Goal: Transaction & Acquisition: Register for event/course

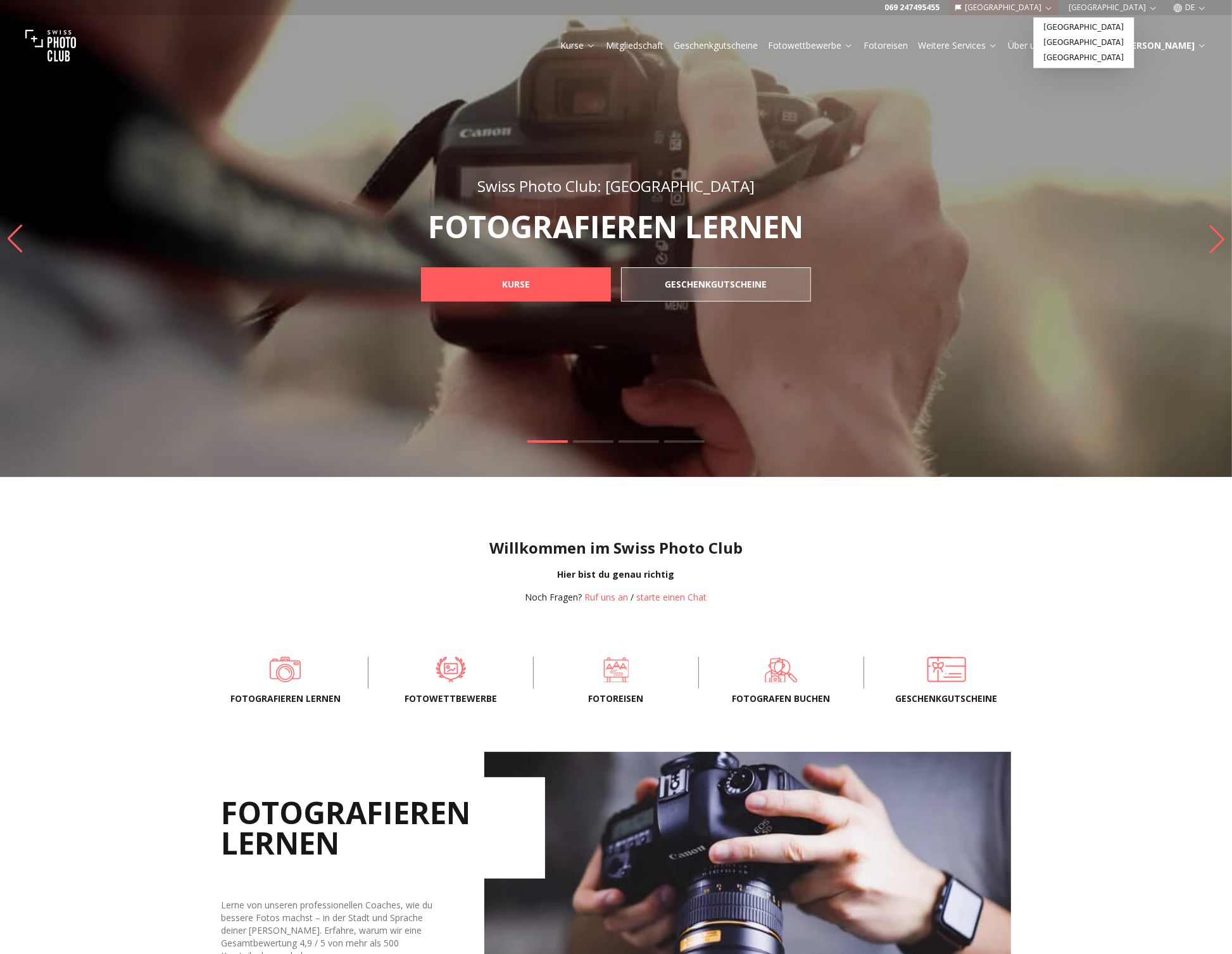
click at [1059, 8] on button "[GEOGRAPHIC_DATA]" at bounding box center [1004, 7] width 109 height 15
click at [1067, 28] on link "[GEOGRAPHIC_DATA]" at bounding box center [1085, 28] width 96 height 15
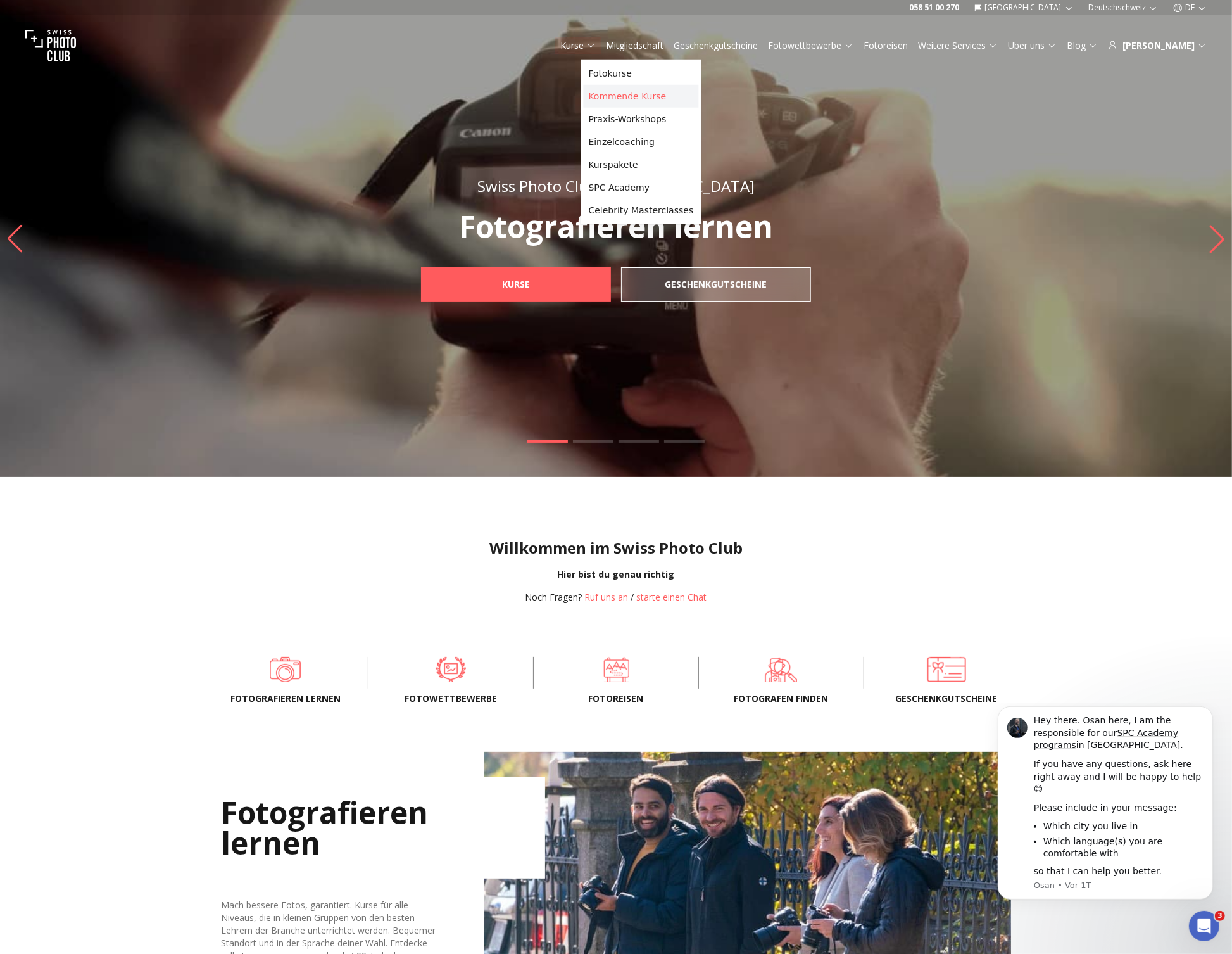
click at [616, 96] on link "Kommende Kurse" at bounding box center [642, 96] width 116 height 22
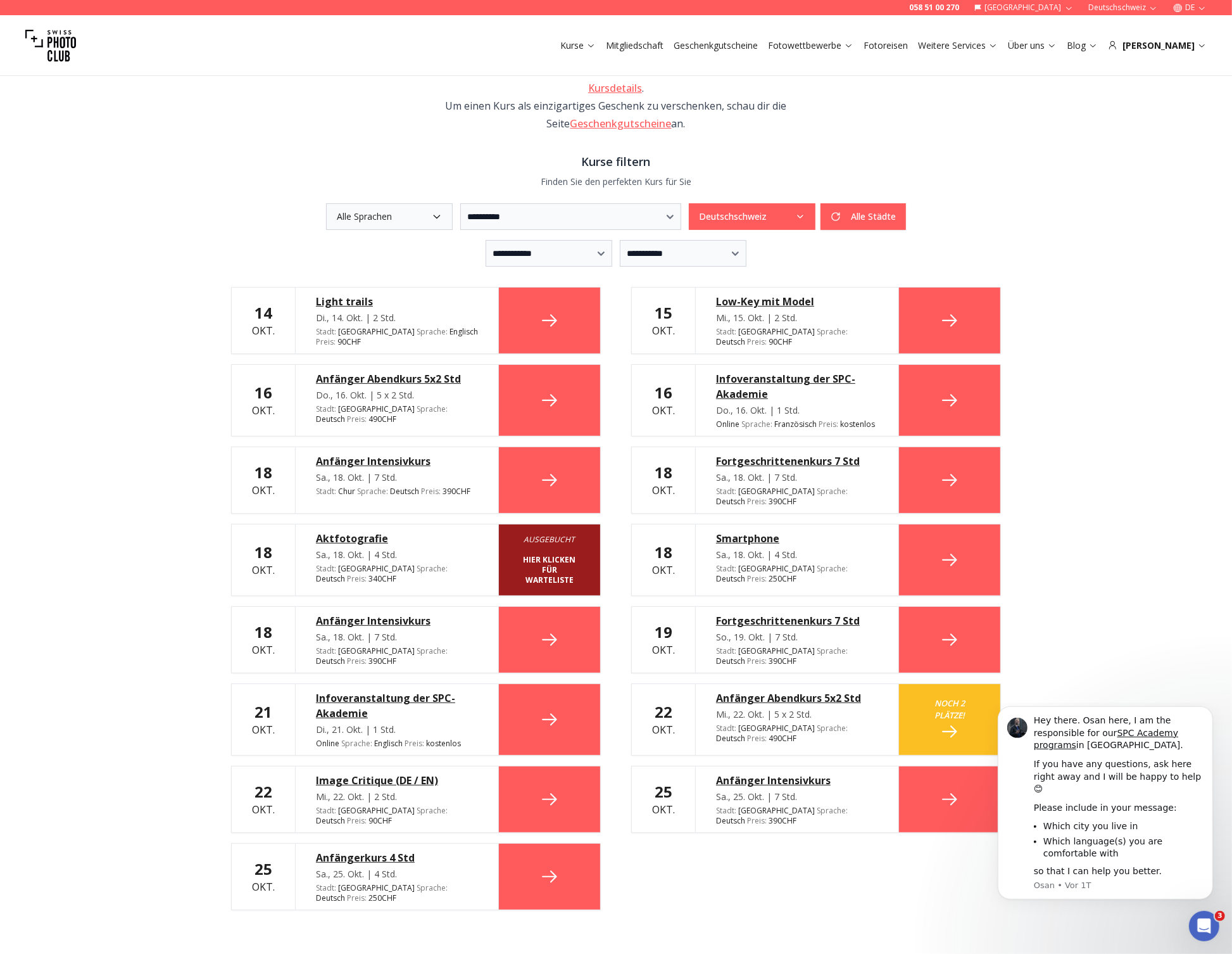
scroll to position [220, 0]
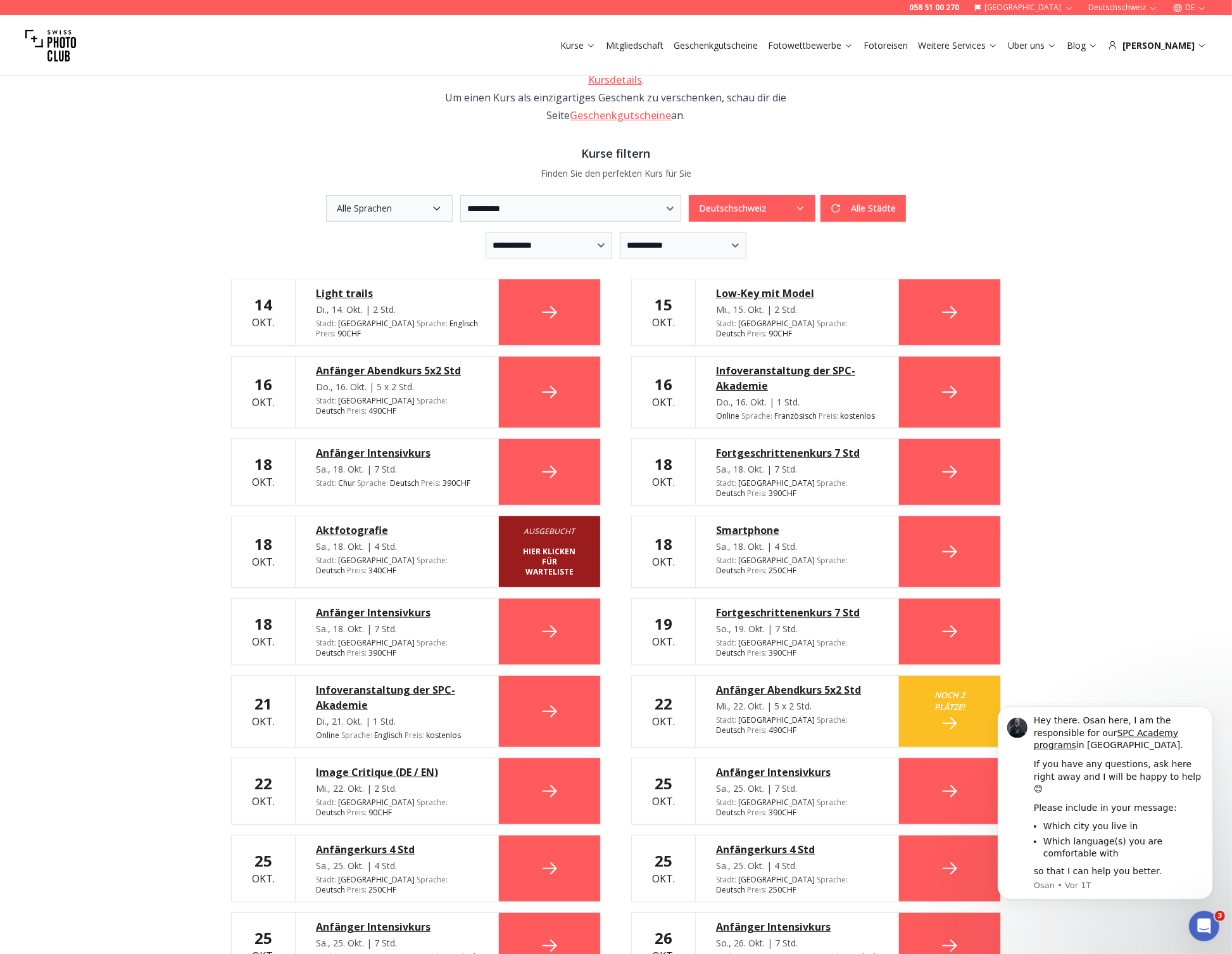
click at [557, 302] on icon at bounding box center [550, 312] width 21 height 21
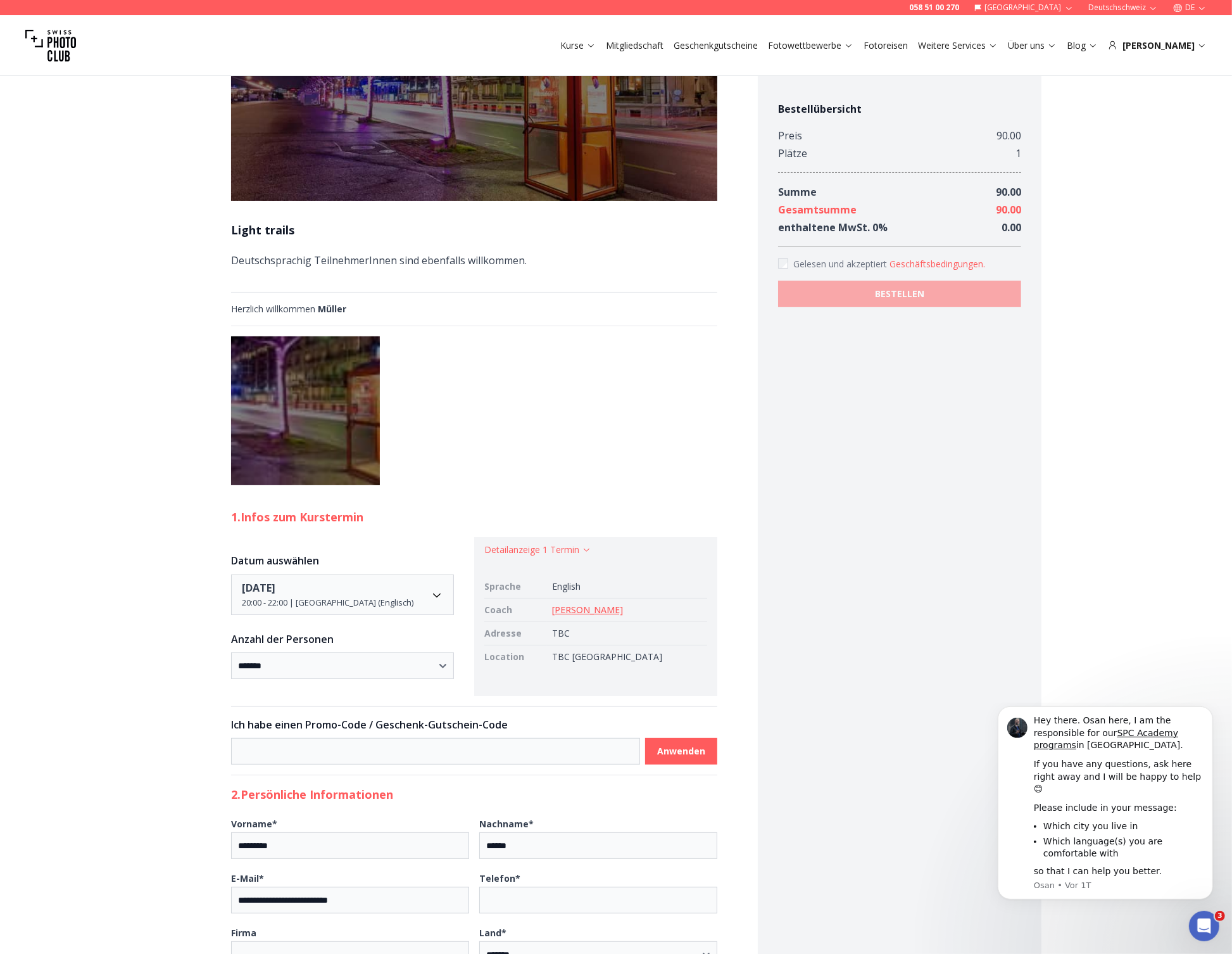
scroll to position [90, 0]
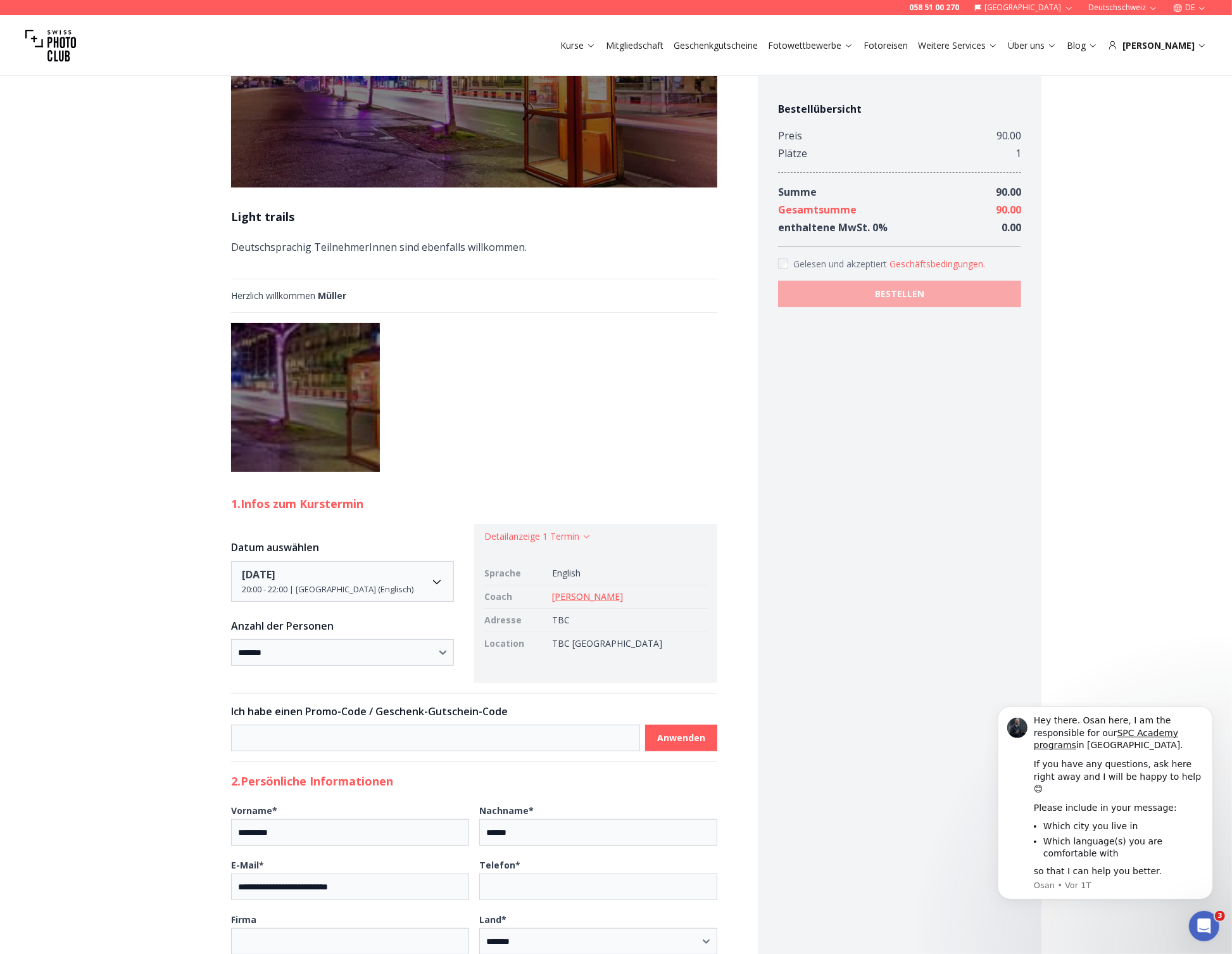
click at [585, 648] on td "TBC Basel" at bounding box center [628, 643] width 160 height 23
click at [579, 638] on td "TBC Basel" at bounding box center [628, 643] width 160 height 23
click at [600, 639] on td "TBC Basel" at bounding box center [628, 643] width 160 height 23
drag, startPoint x: 616, startPoint y: 644, endPoint x: 572, endPoint y: 648, distance: 44.2
click at [572, 648] on td "TBC Basel" at bounding box center [628, 643] width 160 height 23
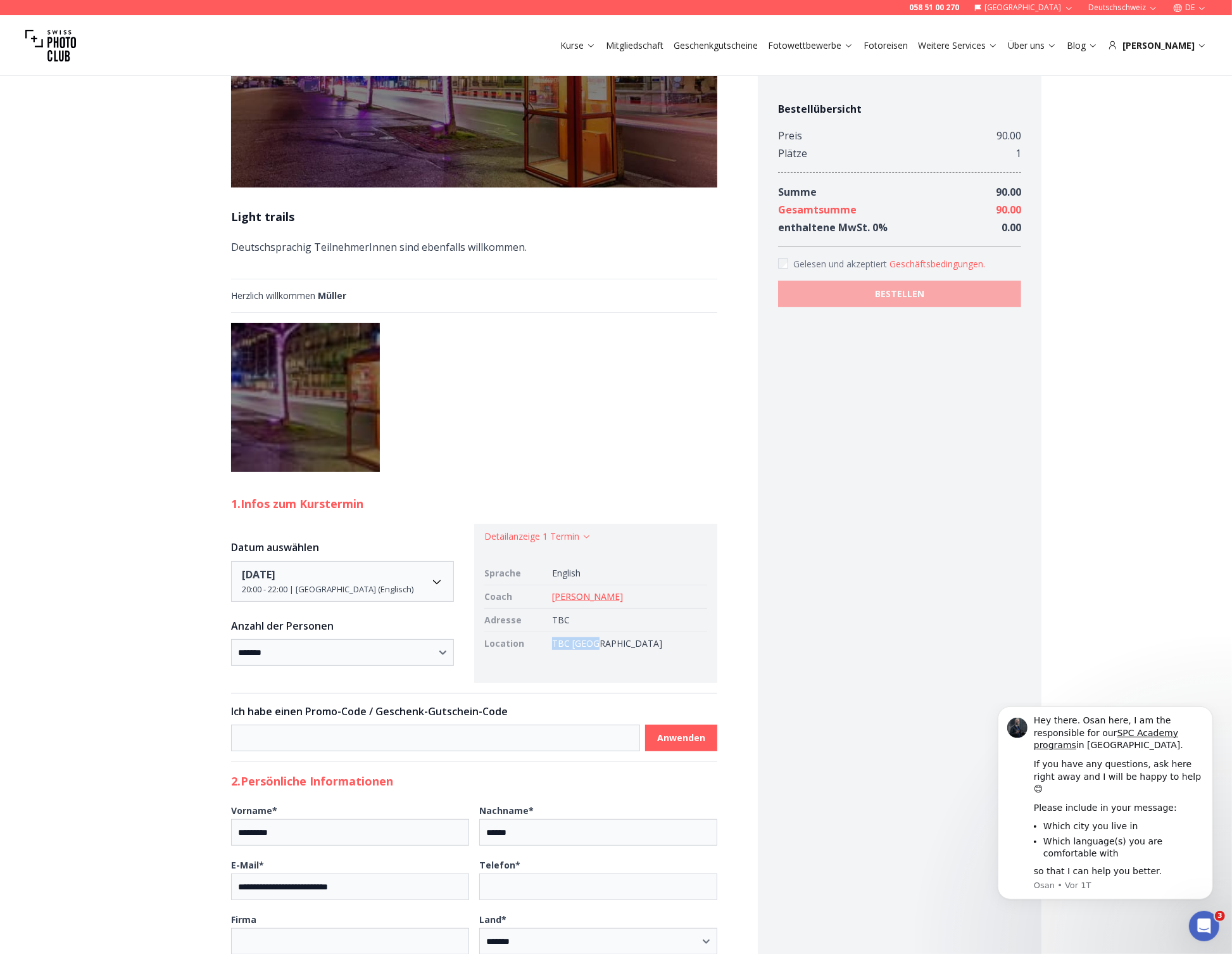
copy td "TBC Basel"
click at [593, 627] on td "TBC" at bounding box center [628, 619] width 160 height 23
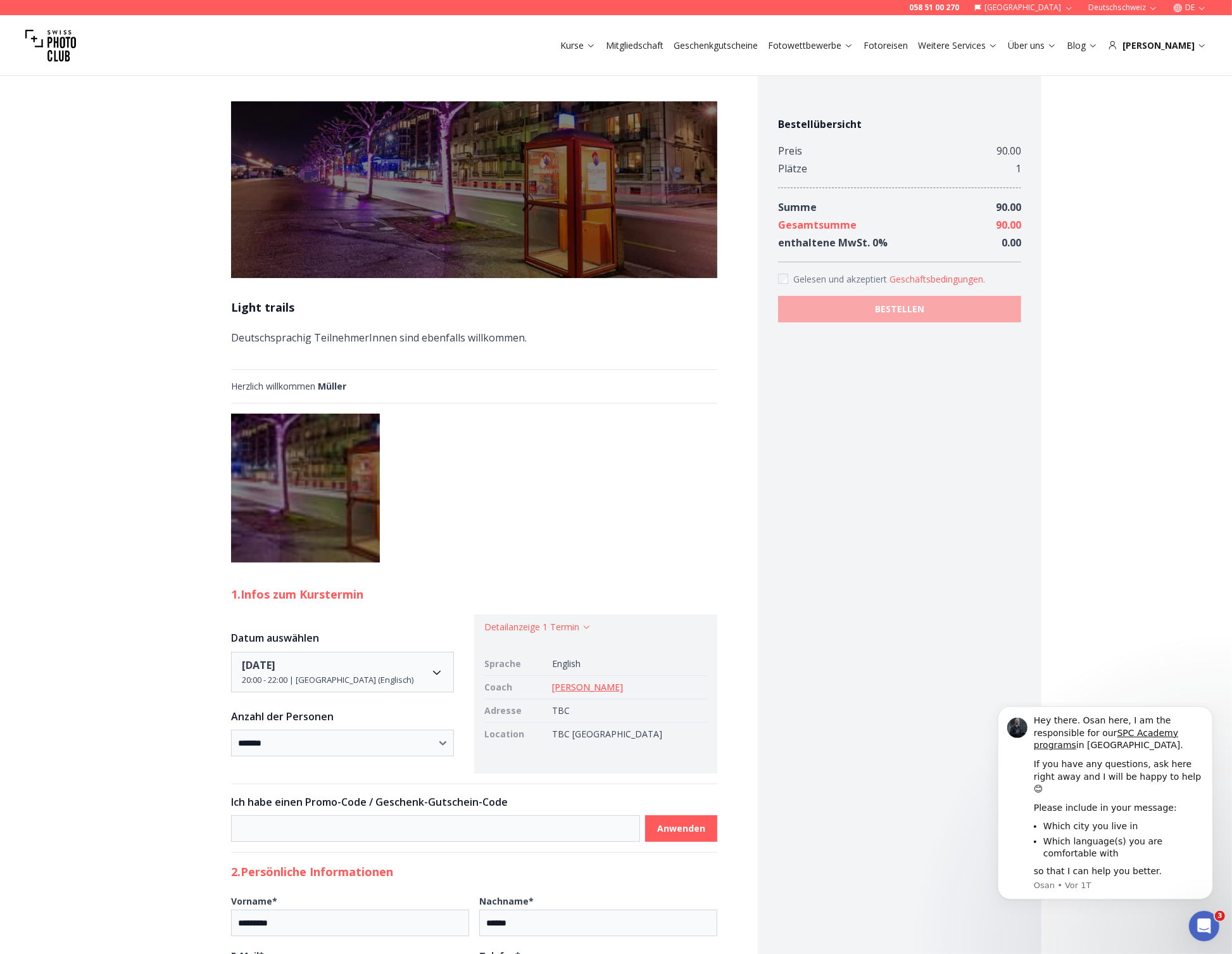
click at [59, 356] on div "**********" at bounding box center [616, 892] width 1232 height 1662
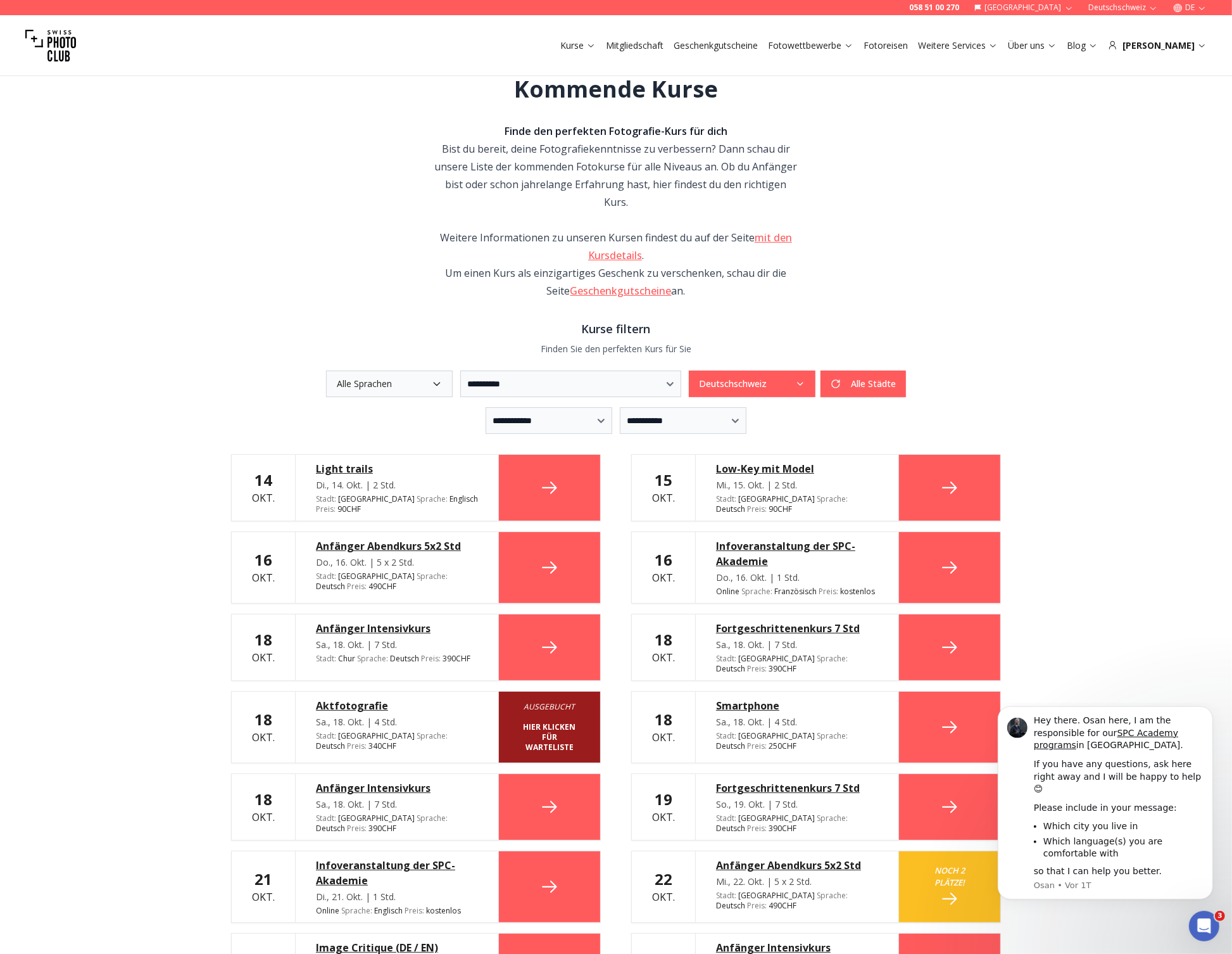
click at [544, 477] on icon at bounding box center [550, 488] width 21 height 21
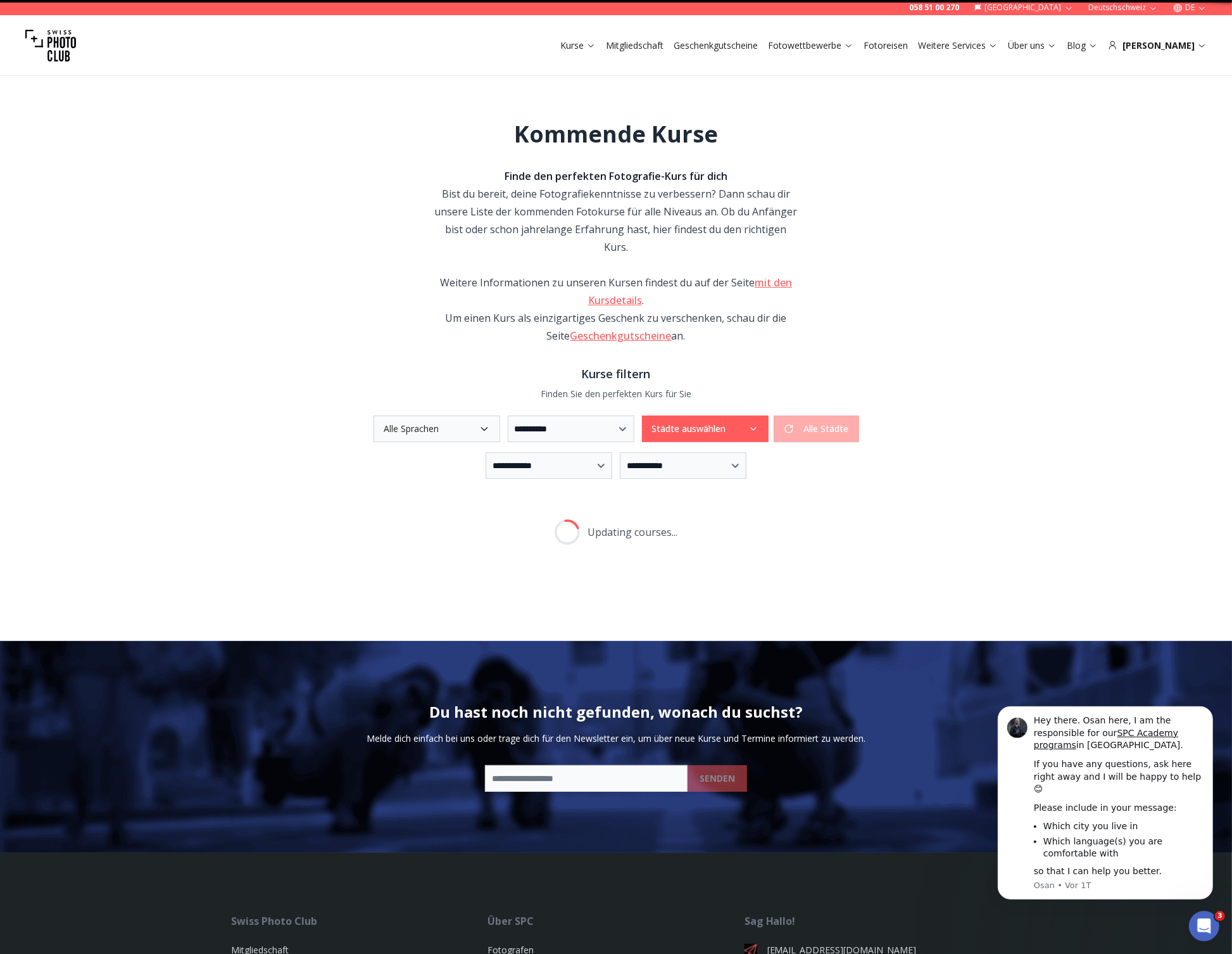
scroll to position [13, 0]
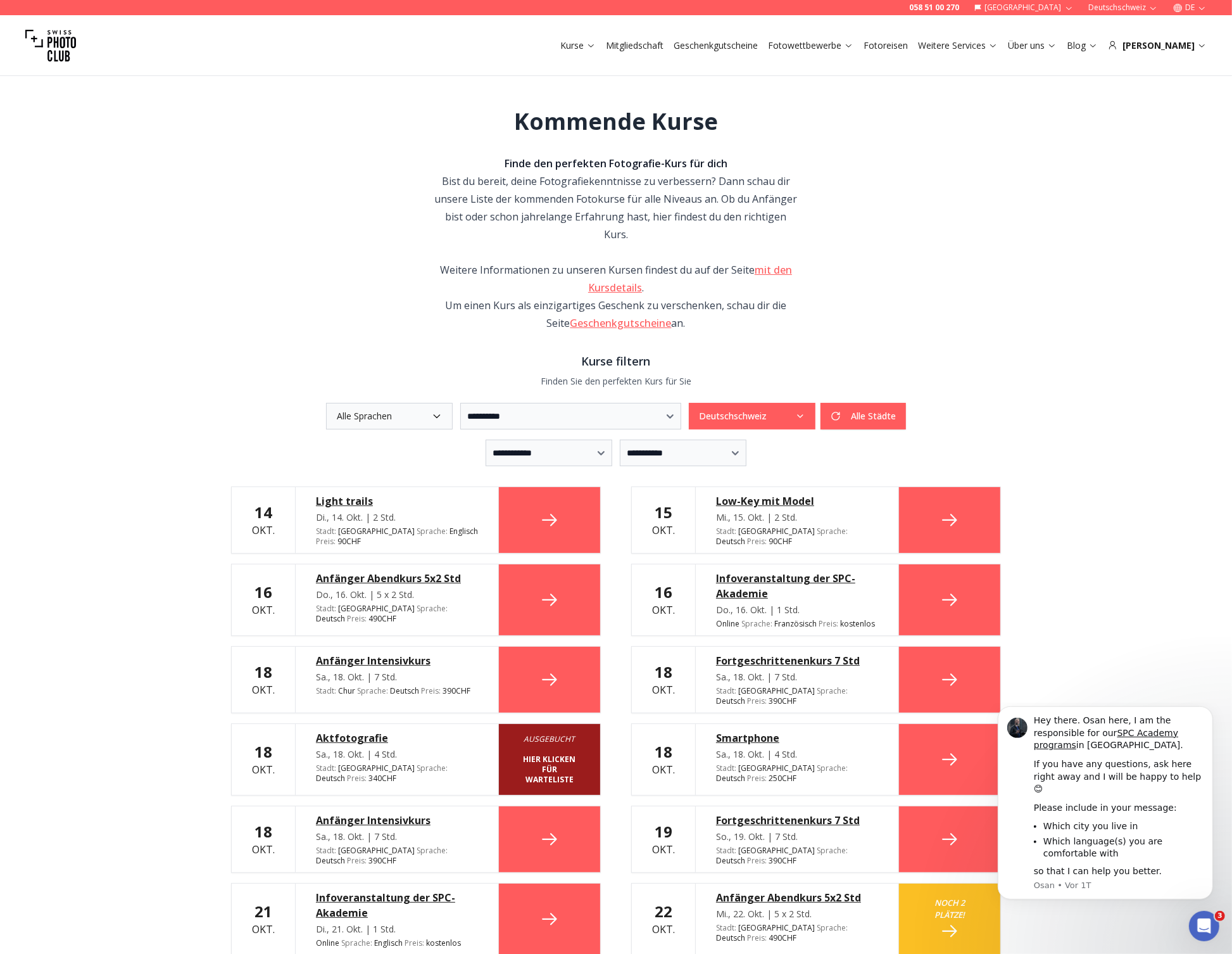
click at [1086, 443] on div "**********" at bounding box center [616, 723] width 1232 height 1348
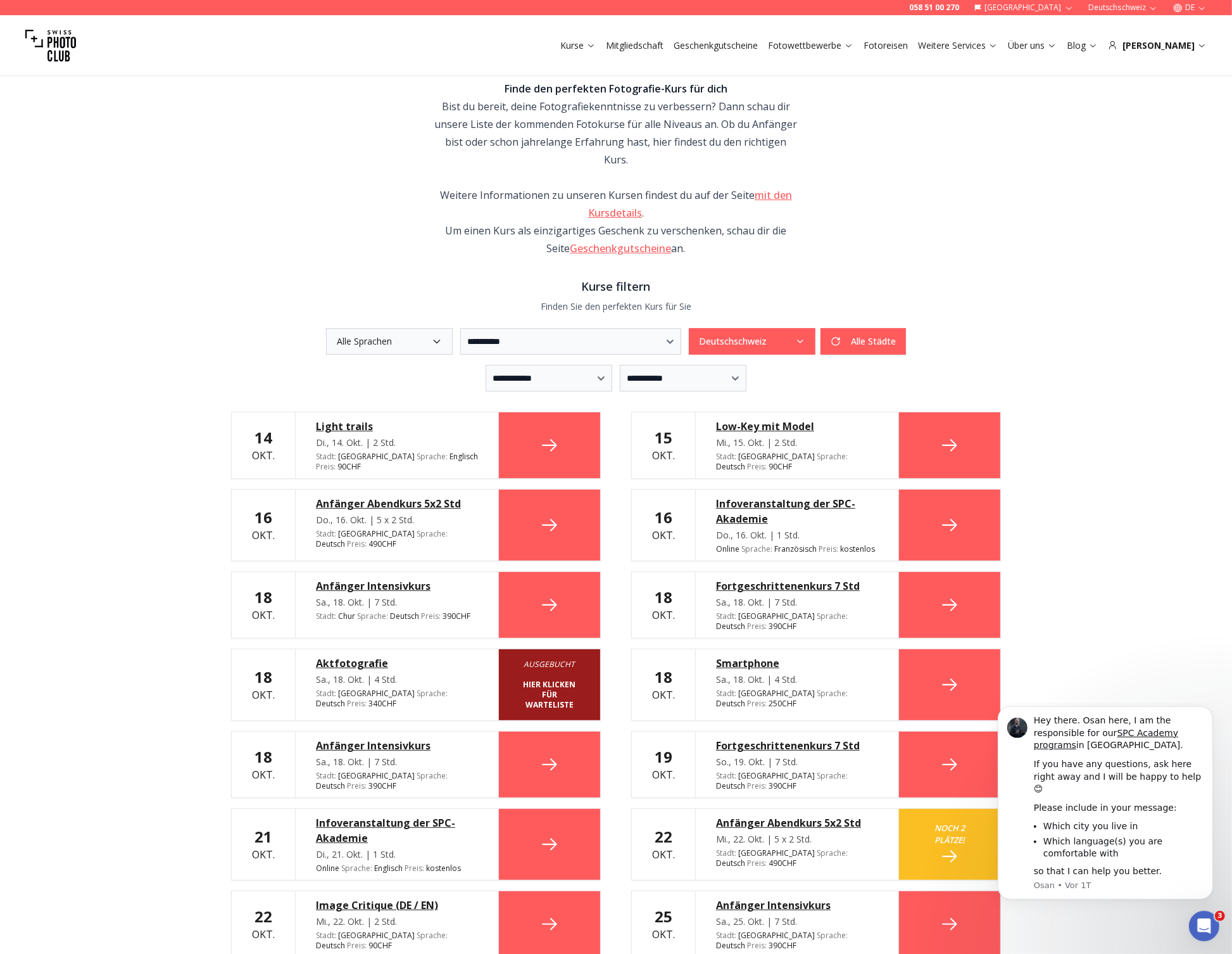
scroll to position [236, 0]
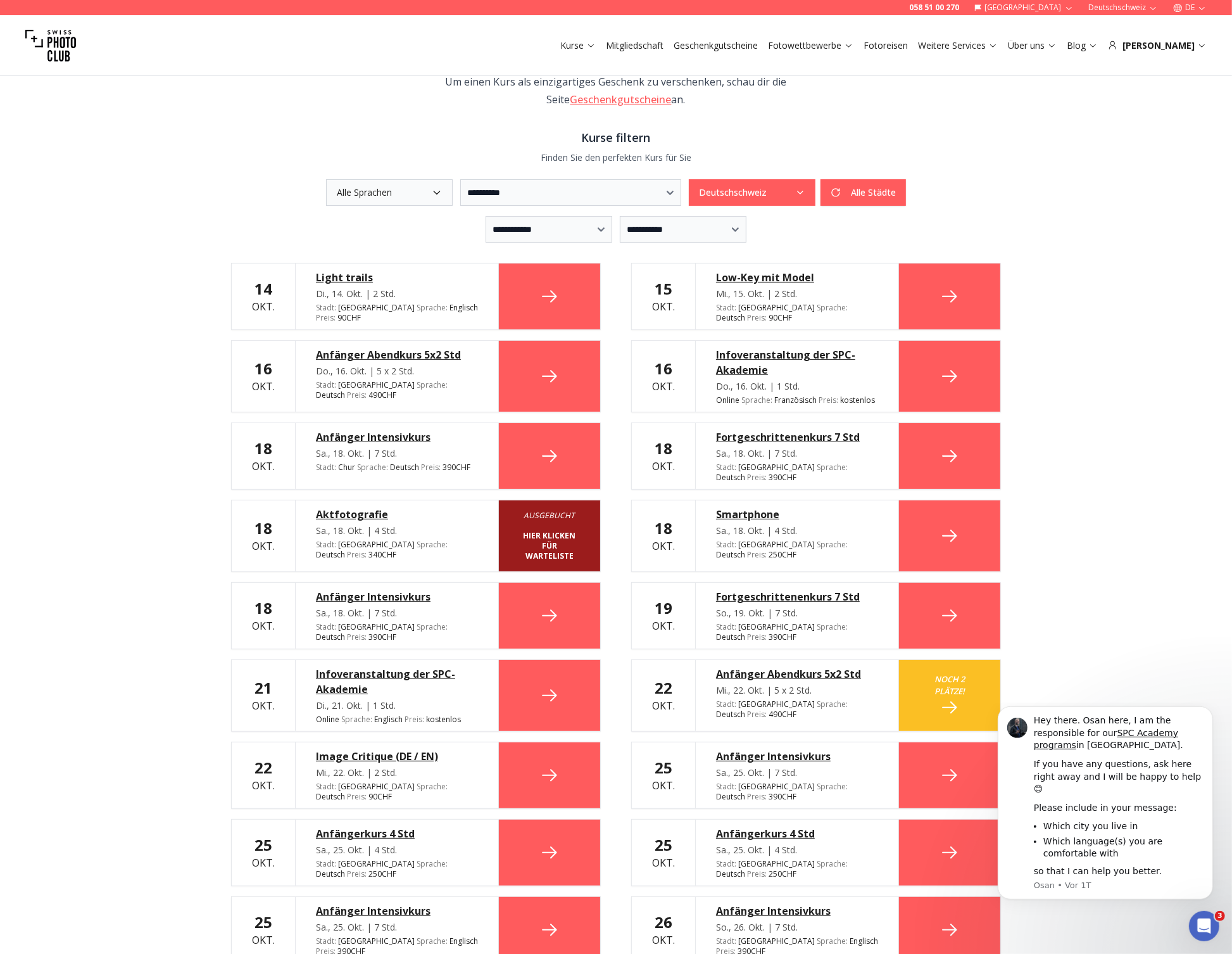
click at [952, 526] on icon at bounding box center [950, 536] width 21 height 21
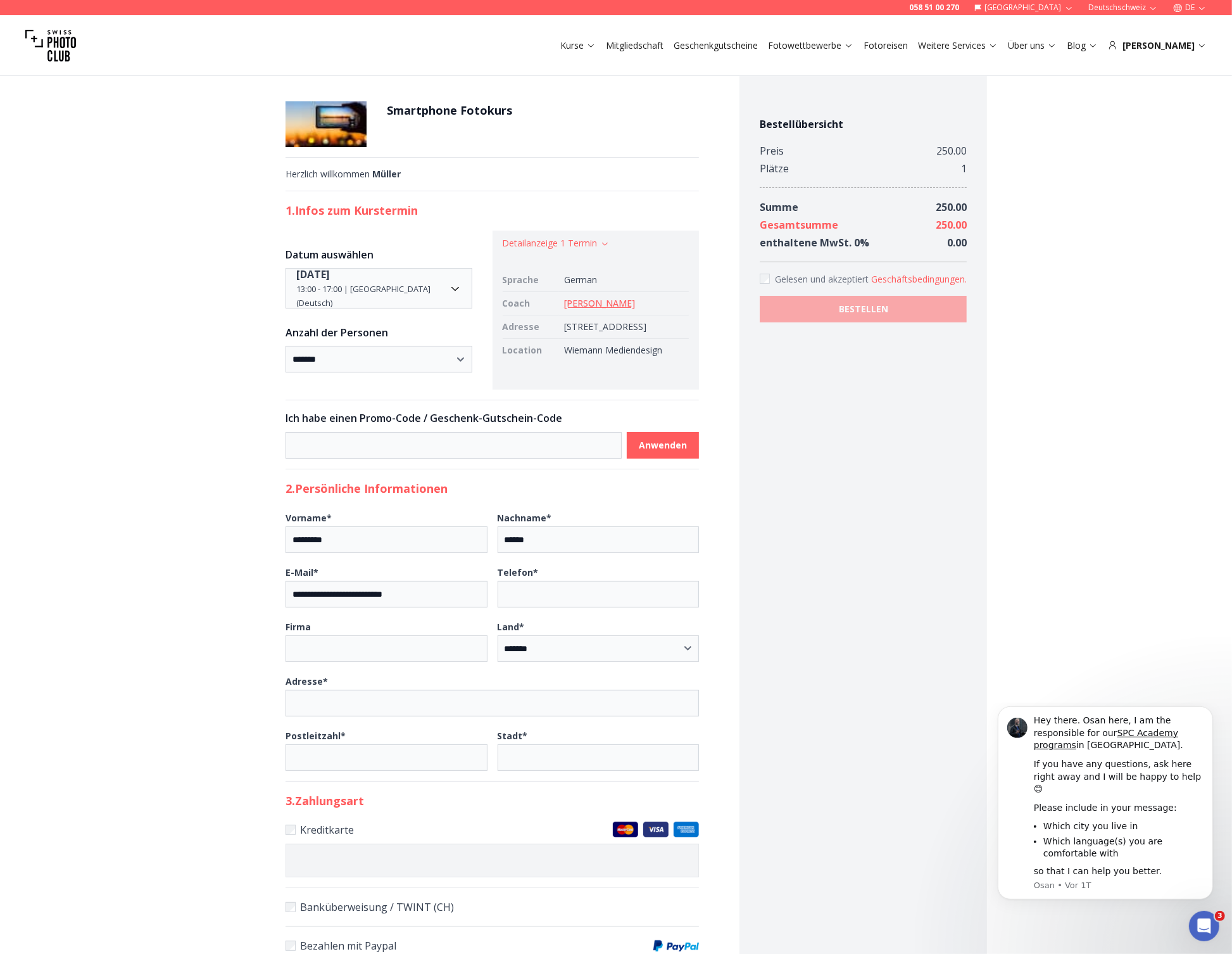
click at [125, 256] on div "**********" at bounding box center [616, 707] width 1232 height 1293
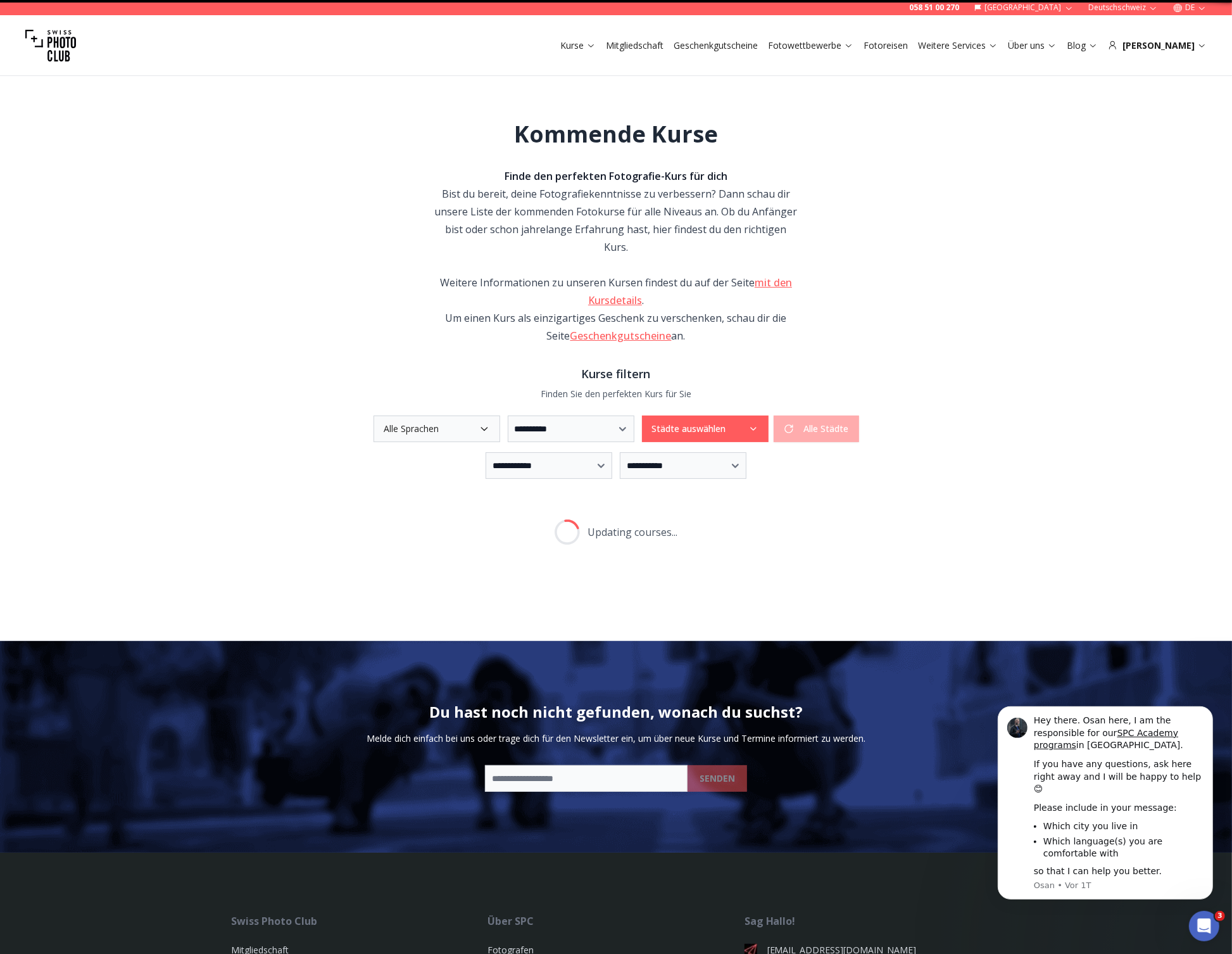
scroll to position [7, 0]
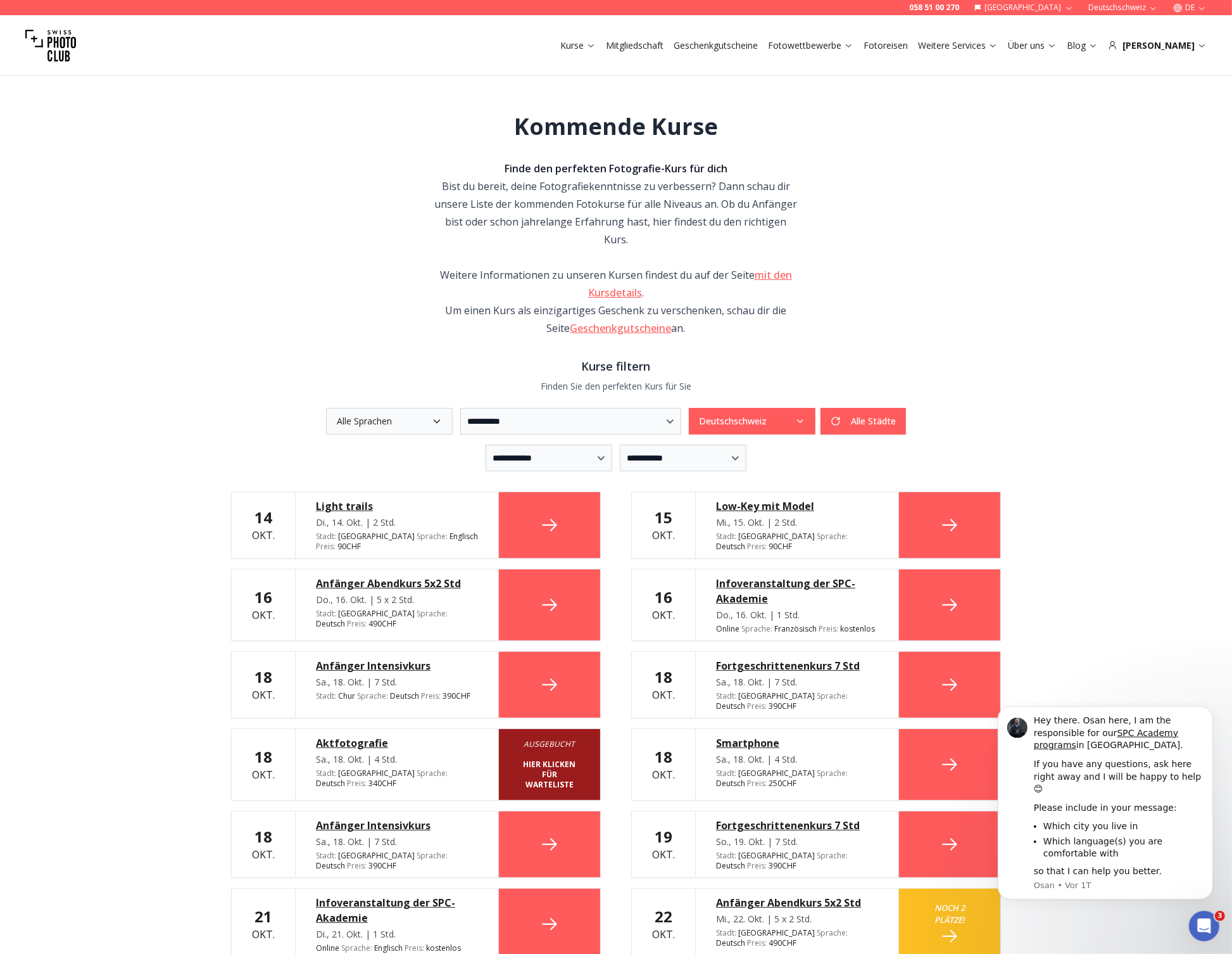
click at [380, 735] on div "Aktfotografie" at bounding box center [397, 742] width 162 height 15
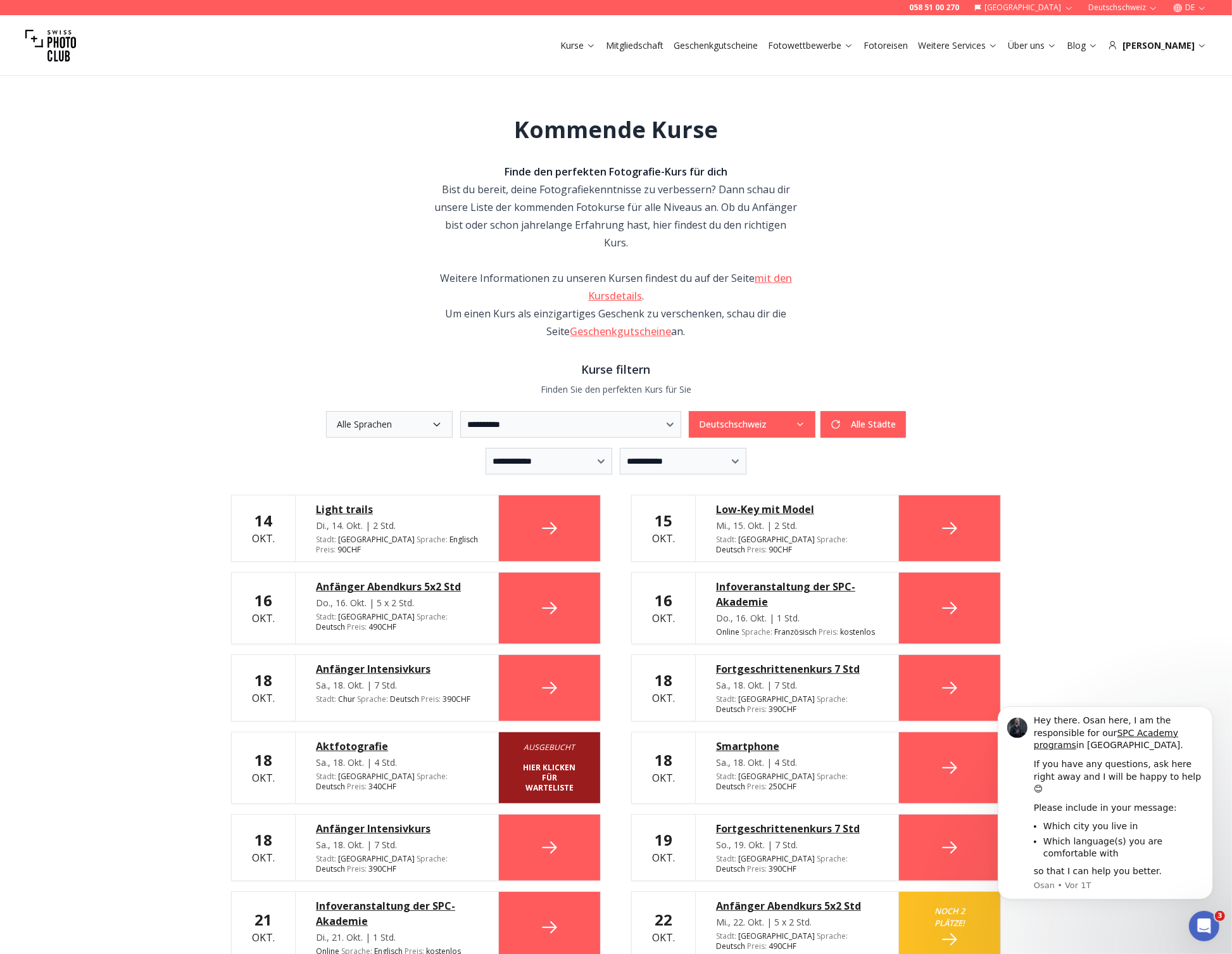
scroll to position [298, 0]
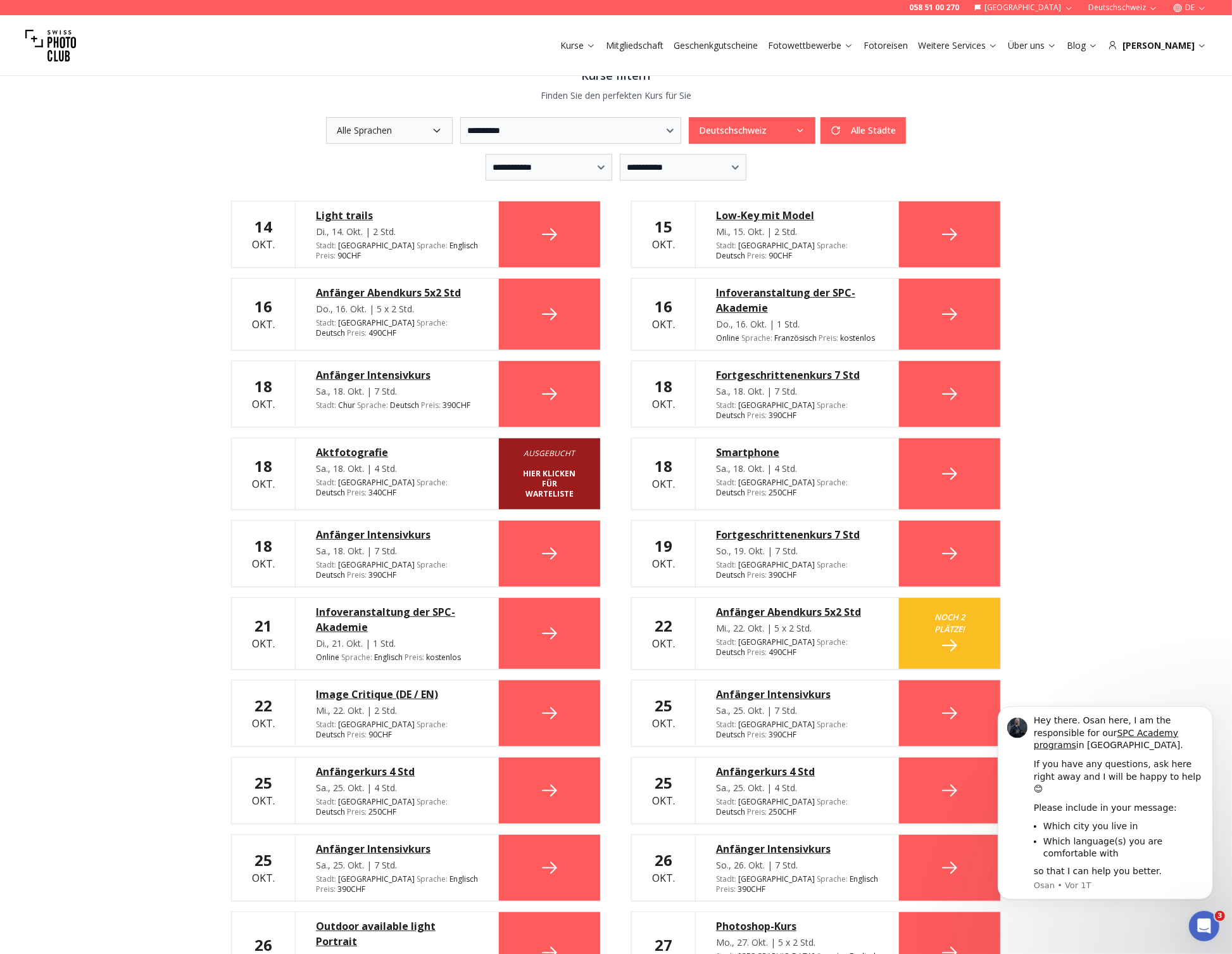
click at [938, 361] on link at bounding box center [949, 394] width 102 height 66
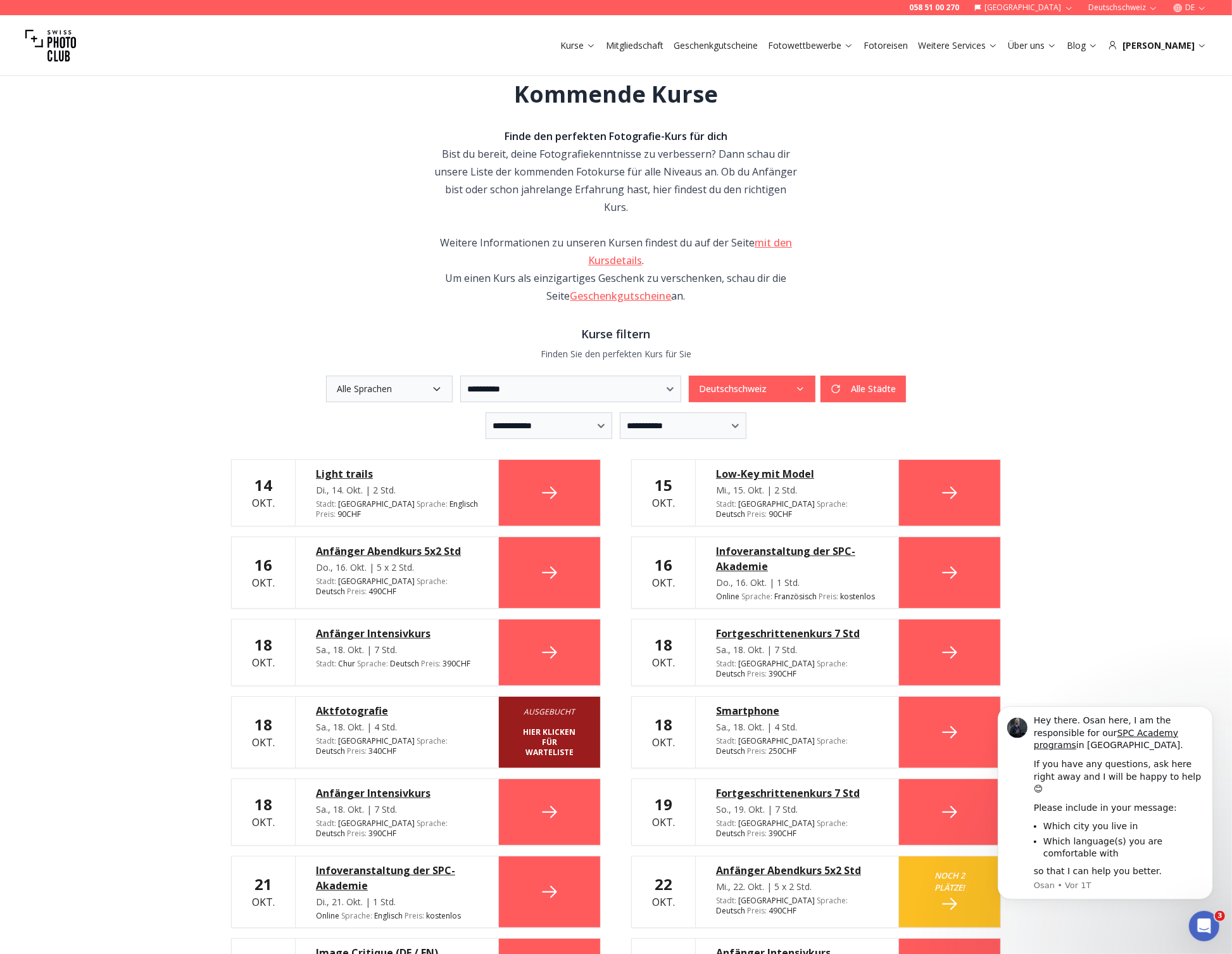
scroll to position [48, 0]
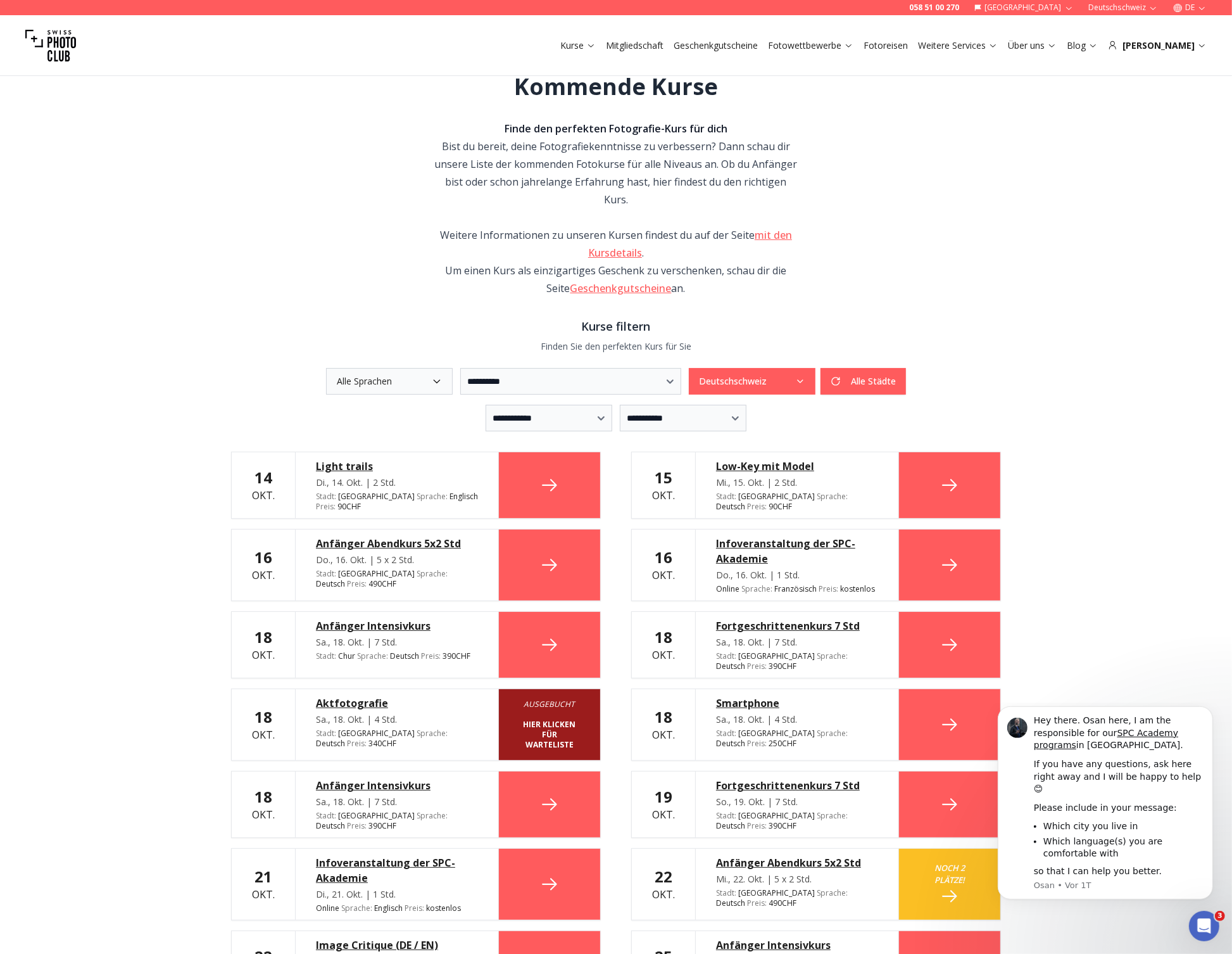
click at [395, 535] on div "Anfänger Abendkurs 5x2 Std" at bounding box center [397, 543] width 162 height 15
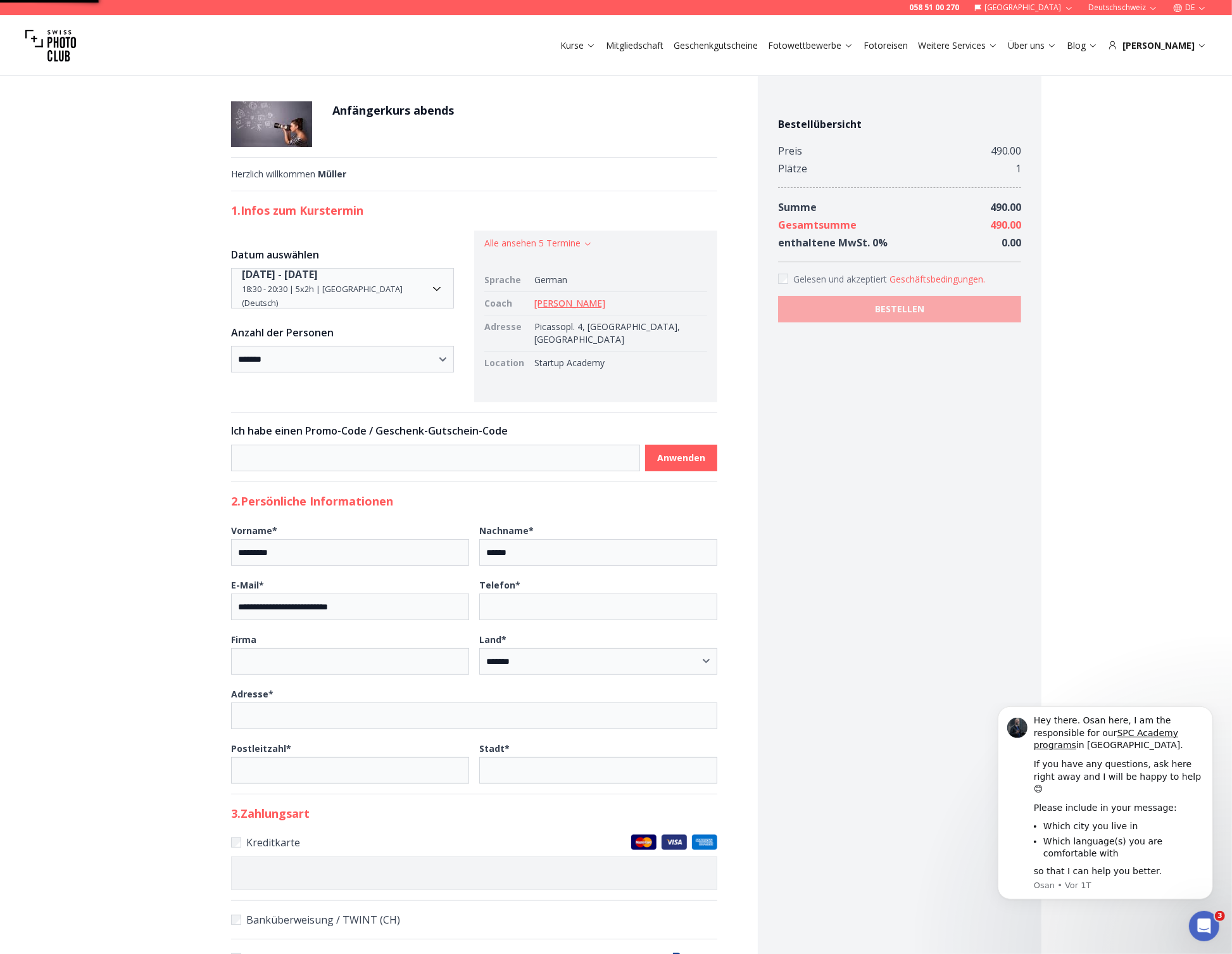
scroll to position [7, 0]
